Goal: Task Accomplishment & Management: Use online tool/utility

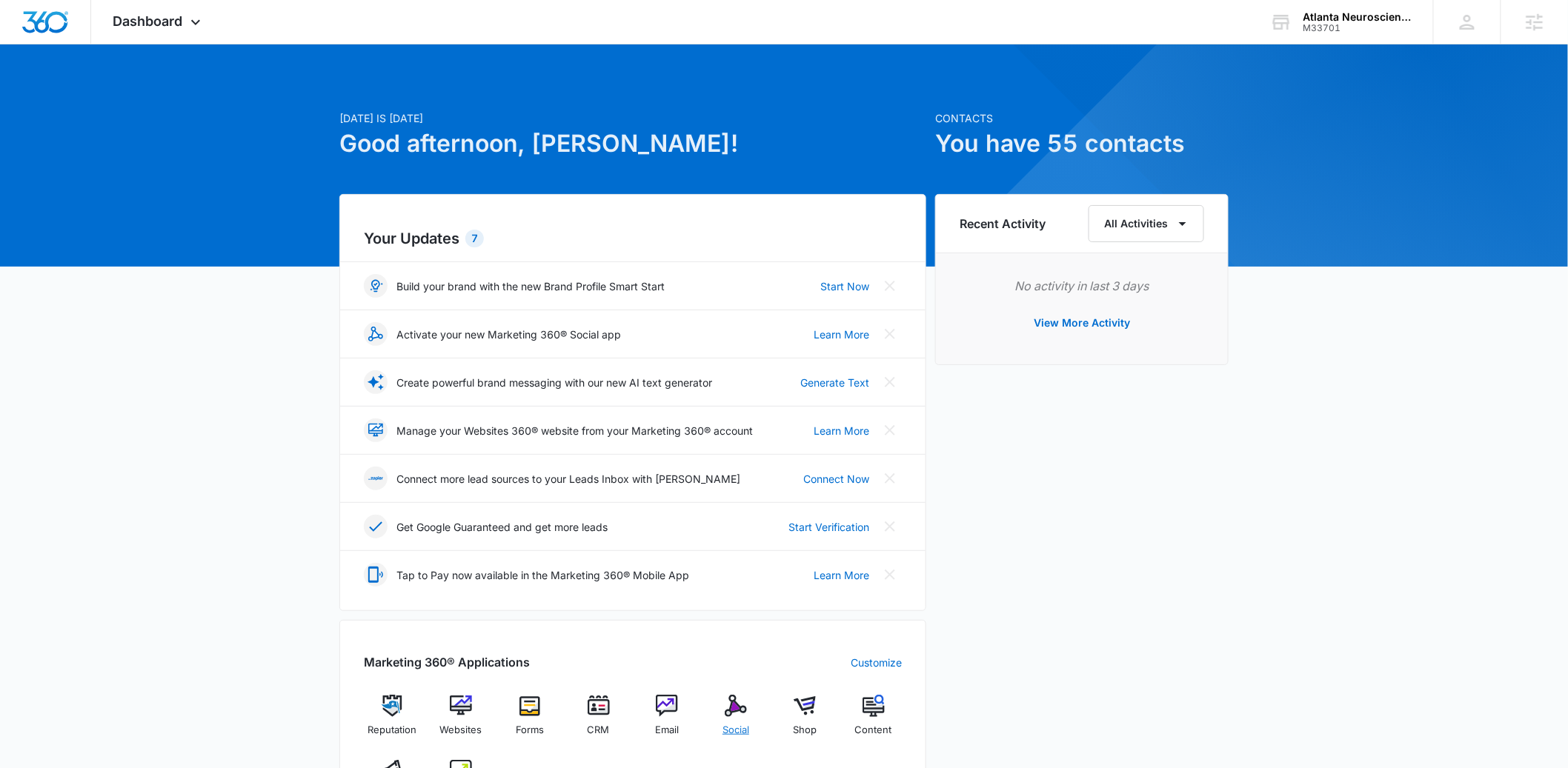
click at [741, 709] on img at bounding box center [736, 706] width 22 height 22
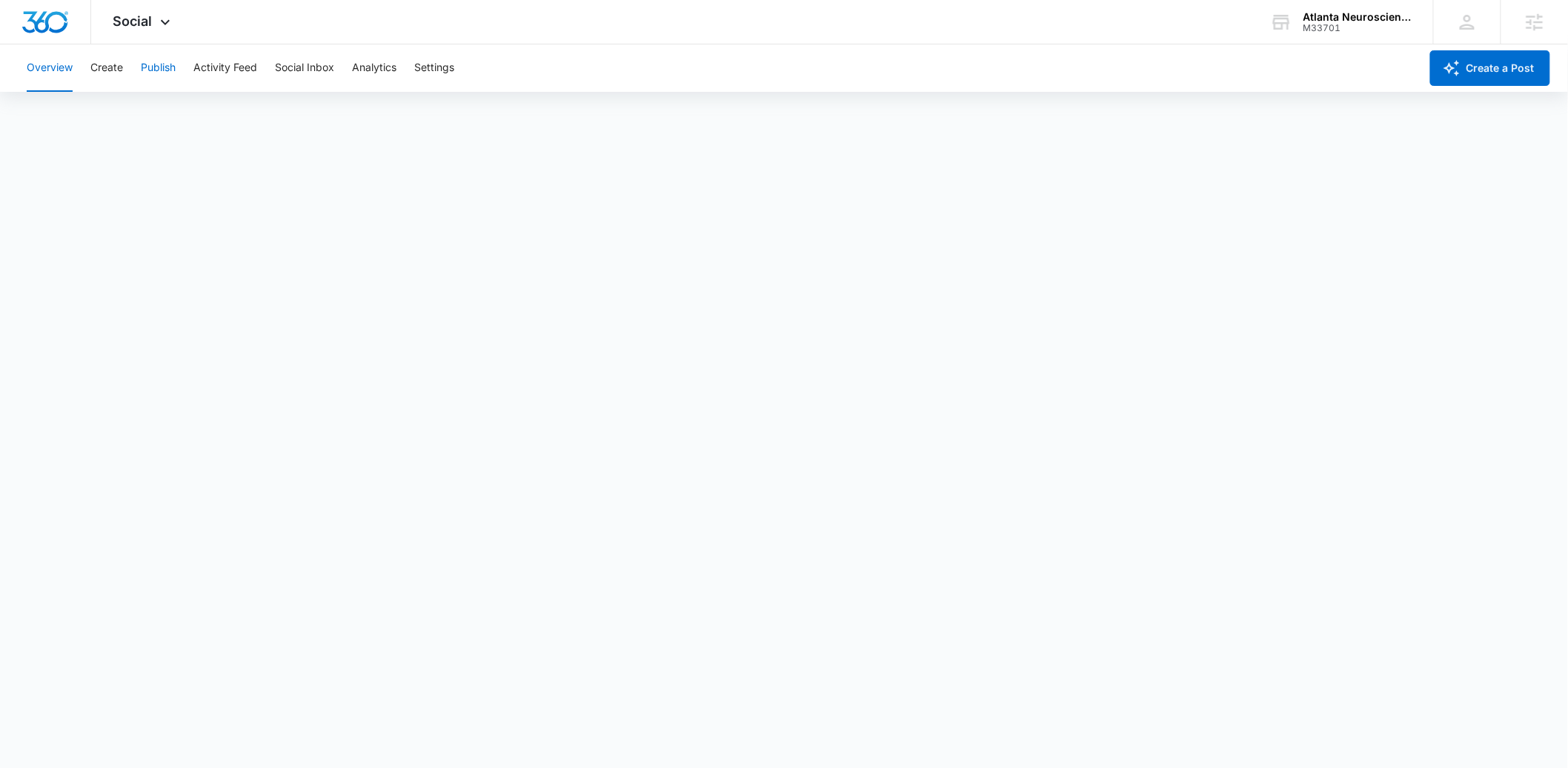
click at [150, 71] on button "Publish" at bounding box center [158, 69] width 35 height 48
click at [114, 70] on button "Create" at bounding box center [106, 69] width 32 height 48
click at [153, 109] on button "Approvals" at bounding box center [145, 113] width 49 height 42
